Goal: Task Accomplishment & Management: Manage account settings

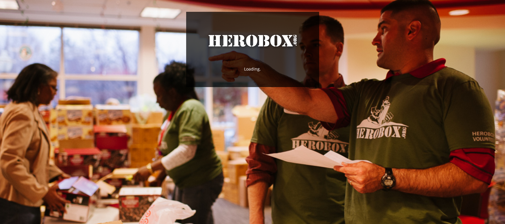
click at [235, 88] on div "HeroBox Loading." at bounding box center [252, 51] width 505 height 102
click at [235, 88] on div "HeroBox Loading.." at bounding box center [252, 51] width 505 height 102
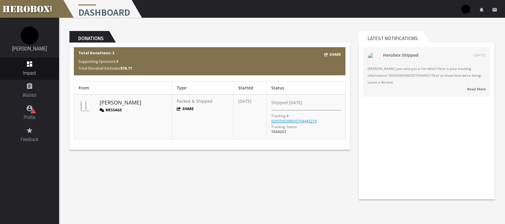
click at [186, 103] on span "Packed & Shipped" at bounding box center [195, 101] width 36 height 6
click at [481, 91] on strong "Read More" at bounding box center [476, 89] width 19 height 5
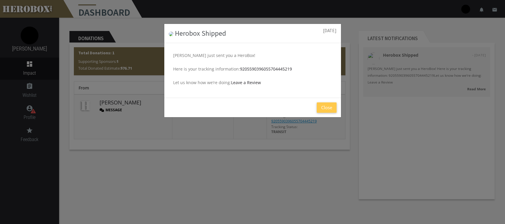
click at [199, 59] on p "[PERSON_NAME] just sent you a HeroBox! Here is your tracking information: 92055…" at bounding box center [252, 69] width 159 height 34
click at [200, 58] on p "[PERSON_NAME] just sent you a HeroBox! Here is your tracking information: 92055…" at bounding box center [252, 69] width 159 height 34
click at [325, 110] on button "Close" at bounding box center [327, 108] width 20 height 10
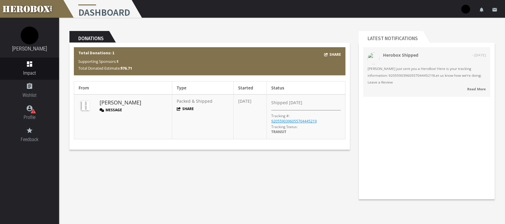
click at [99, 37] on h2 "Donations" at bounding box center [89, 37] width 40 height 12
click at [30, 75] on span "Impact" at bounding box center [29, 72] width 59 height 7
click at [33, 68] on link "dashboard Impact" at bounding box center [29, 69] width 59 height 22
click at [316, 120] on link "9205590396055704445219" at bounding box center [294, 121] width 46 height 5
click at [471, 90] on strong "Read More" at bounding box center [476, 89] width 19 height 5
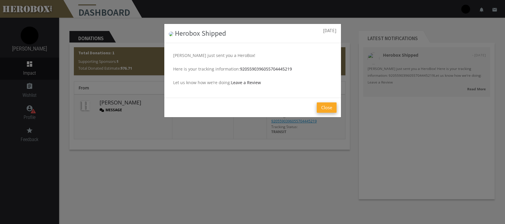
click at [331, 108] on button "Close" at bounding box center [327, 108] width 20 height 10
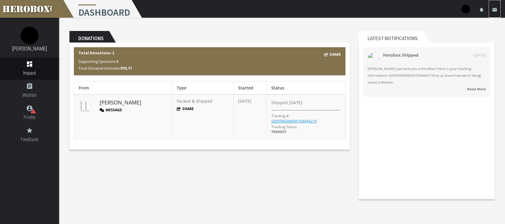
click at [495, 11] on icon "email" at bounding box center [494, 9] width 5 height 5
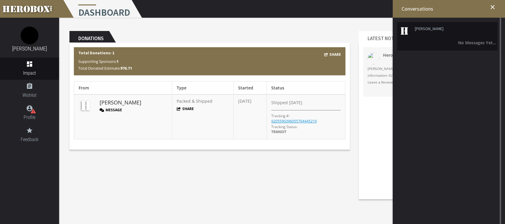
click at [423, 26] on li "[PERSON_NAME] No Messages Yet..." at bounding box center [447, 36] width 100 height 28
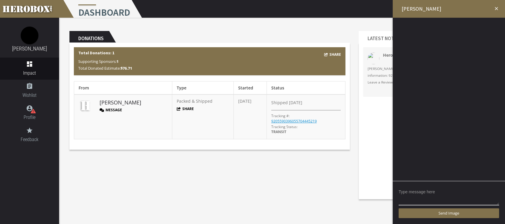
click at [496, 9] on icon "close" at bounding box center [496, 8] width 5 height 5
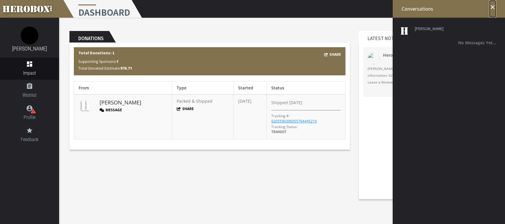
click at [492, 7] on icon "close" at bounding box center [492, 7] width 7 height 7
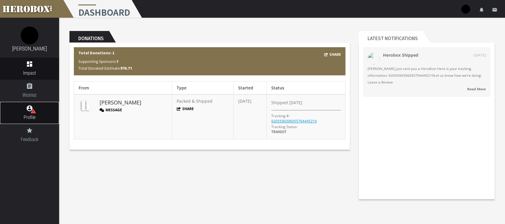
click at [35, 118] on span "Profile" at bounding box center [29, 117] width 59 height 7
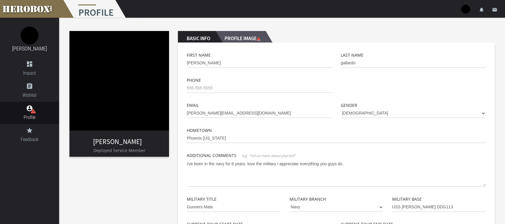
click at [250, 41] on h2 "Profile Image" at bounding box center [241, 37] width 50 height 12
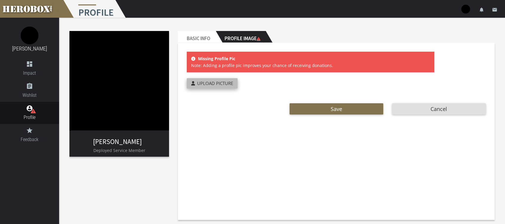
click at [207, 84] on span "Upload Picture" at bounding box center [215, 83] width 36 height 6
click at [207, 84] on input "Upload Picture" at bounding box center [226, 81] width 78 height 7
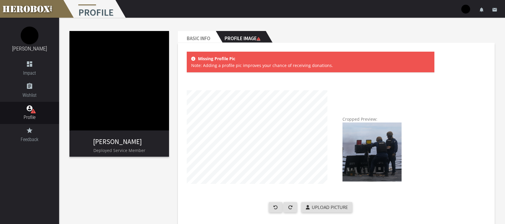
scroll to position [31, 0]
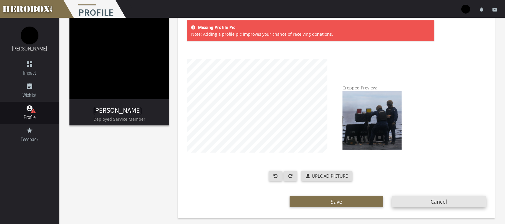
click at [411, 204] on button "Cancel" at bounding box center [439, 201] width 94 height 11
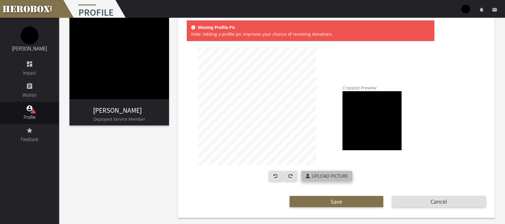
click at [340, 175] on span "Upload Picture" at bounding box center [330, 176] width 36 height 6
click at [340, 175] on input "Upload Picture" at bounding box center [340, 174] width 78 height 7
type input "**********"
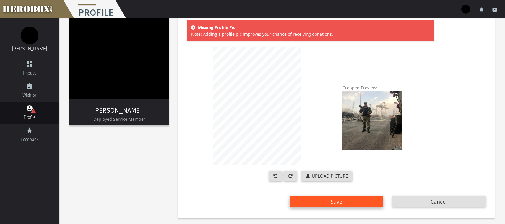
click at [326, 204] on button "Save" at bounding box center [337, 201] width 94 height 11
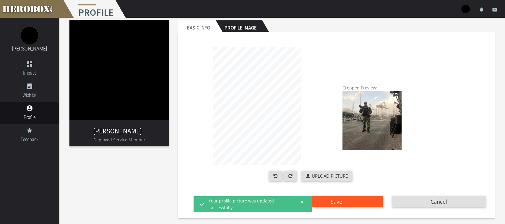
scroll to position [0, 0]
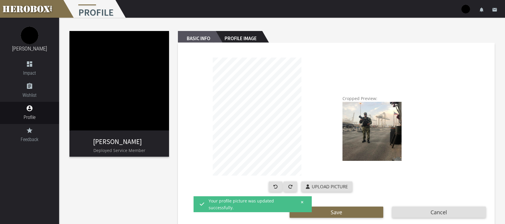
click at [187, 37] on h2 "Basic Info" at bounding box center [197, 37] width 38 height 12
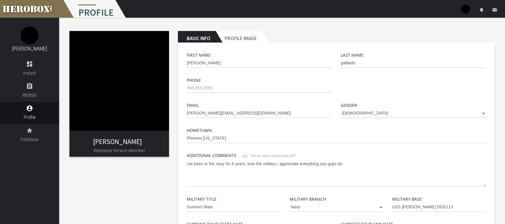
click at [96, 96] on img at bounding box center [119, 81] width 100 height 100
click at [21, 65] on icon "dashboard" at bounding box center [29, 64] width 59 height 7
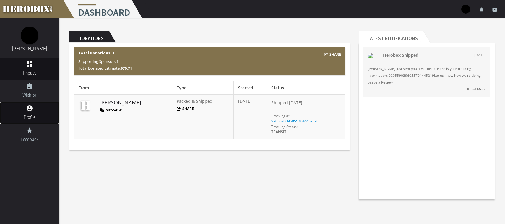
click at [32, 110] on icon "account_circle" at bounding box center [29, 108] width 59 height 7
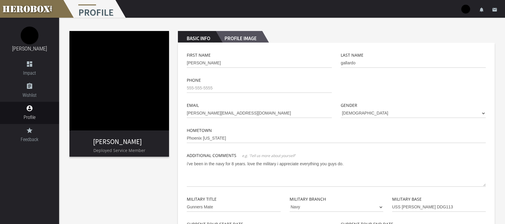
click at [239, 40] on h2 "Profile Image" at bounding box center [239, 37] width 46 height 12
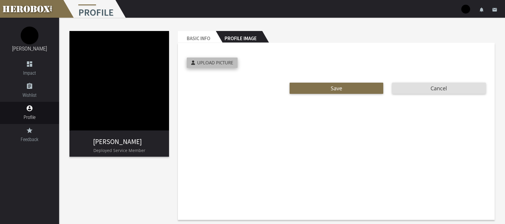
click at [209, 66] on label "Upload Picture" at bounding box center [212, 63] width 51 height 10
click at [209, 64] on input "Upload Picture" at bounding box center [226, 61] width 78 height 7
type input "**********"
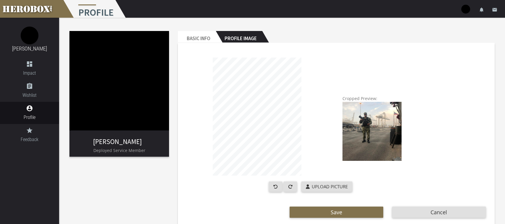
scroll to position [11, 0]
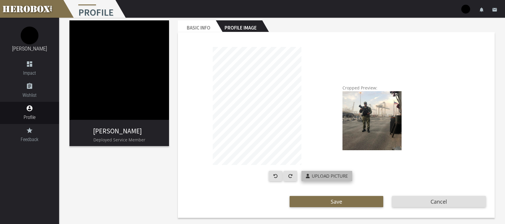
click at [312, 175] on span "Upload Picture" at bounding box center [330, 176] width 36 height 6
click at [312, 175] on input "Upload Picture" at bounding box center [340, 174] width 78 height 7
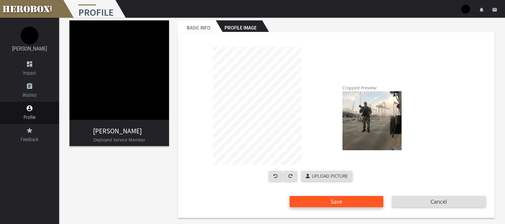
click at [334, 203] on span "Save" at bounding box center [337, 201] width 12 height 7
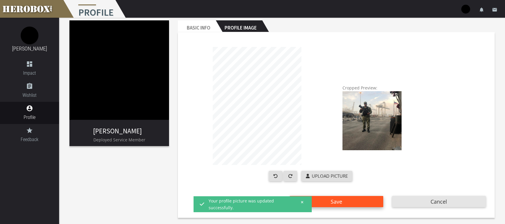
drag, startPoint x: 424, startPoint y: 204, endPoint x: 326, endPoint y: 199, distance: 98.2
click at [325, 203] on div "Save Cancel" at bounding box center [336, 200] width 308 height 14
click at [326, 199] on button "Save" at bounding box center [337, 201] width 94 height 11
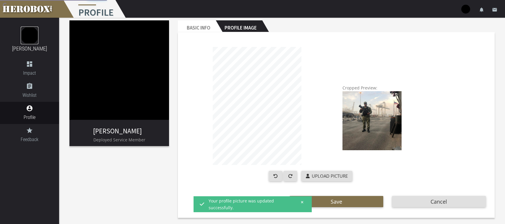
click at [22, 34] on img at bounding box center [30, 36] width 18 height 18
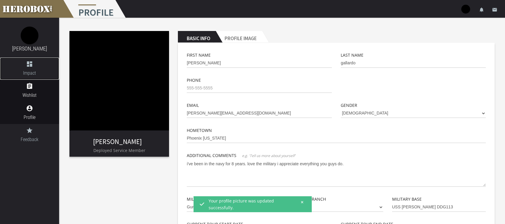
drag, startPoint x: 27, startPoint y: 67, endPoint x: 56, endPoint y: 86, distance: 34.7
click at [27, 67] on icon "dashboard" at bounding box center [29, 64] width 59 height 7
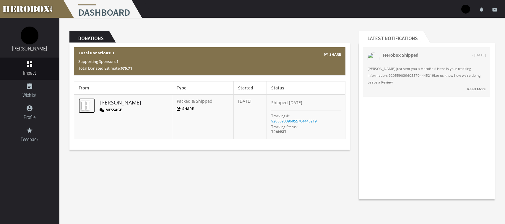
click at [89, 107] on img at bounding box center [86, 105] width 15 height 15
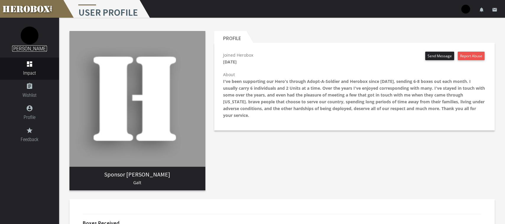
click at [27, 47] on link "[PERSON_NAME]" at bounding box center [29, 49] width 35 height 6
